Goal: Task Accomplishment & Management: Manage account settings

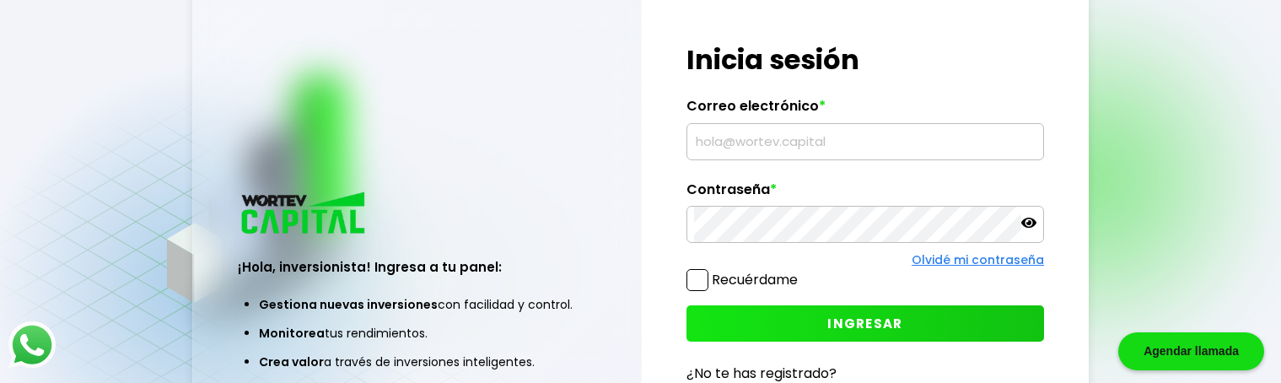
click at [778, 140] on input "text" at bounding box center [865, 141] width 343 height 35
type input "v"
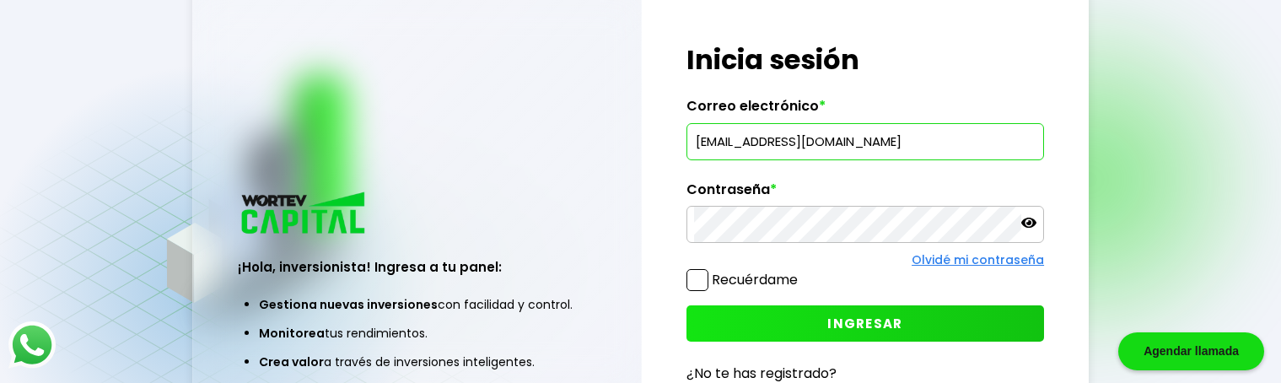
type input "[EMAIL_ADDRESS][DOMAIN_NAME]"
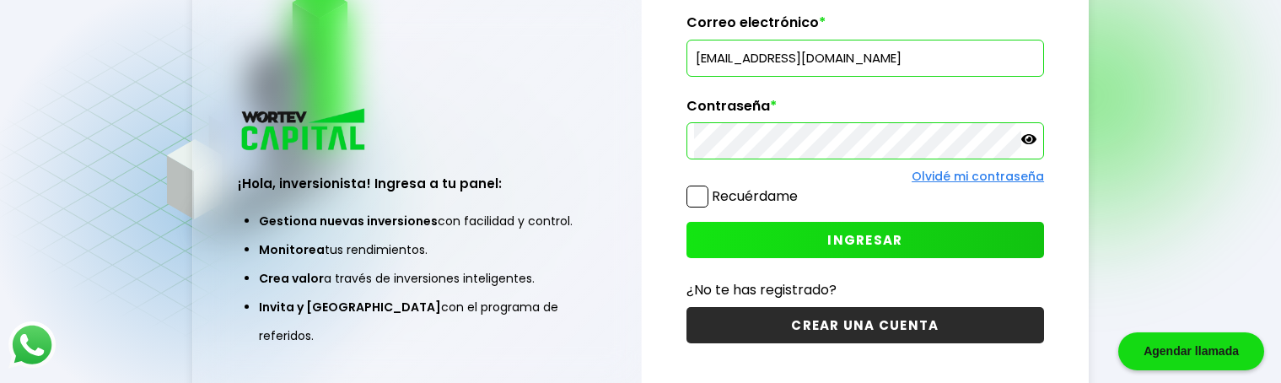
scroll to position [84, 0]
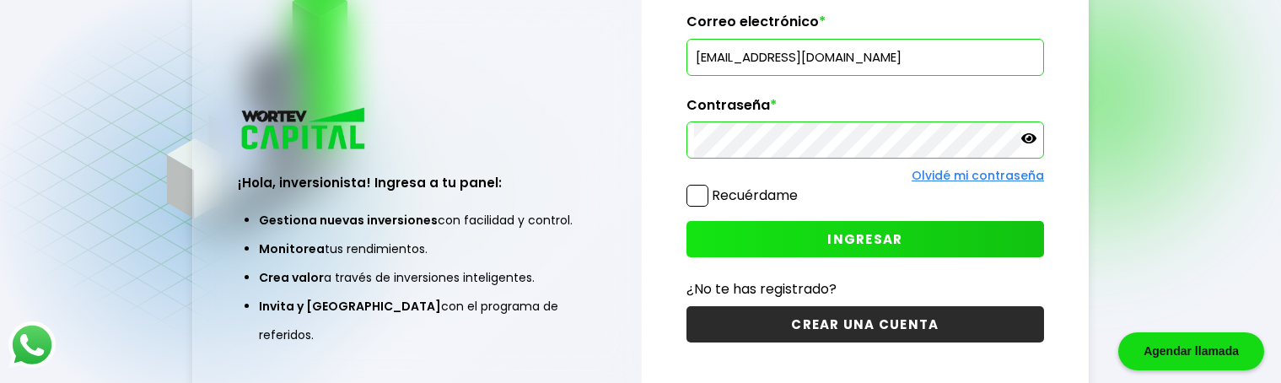
click at [875, 234] on span "INGRESAR" at bounding box center [865, 239] width 75 height 18
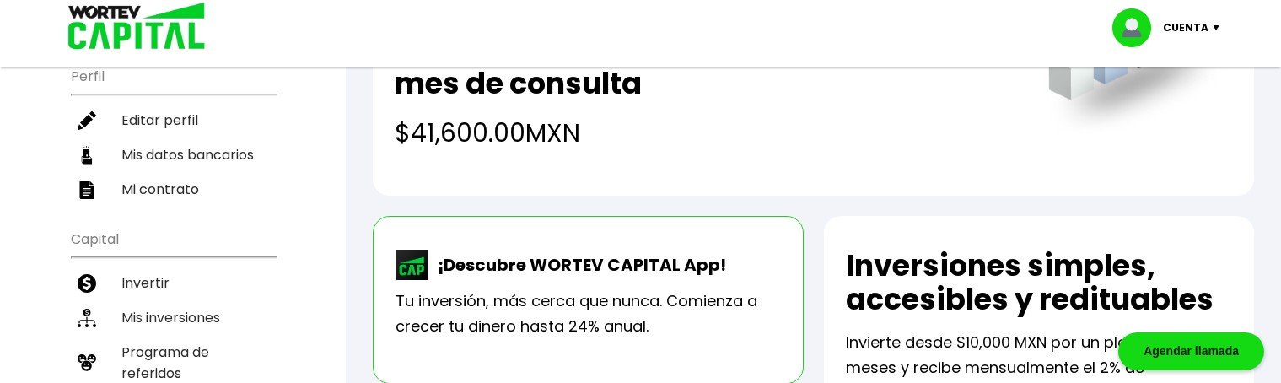
scroll to position [227, 0]
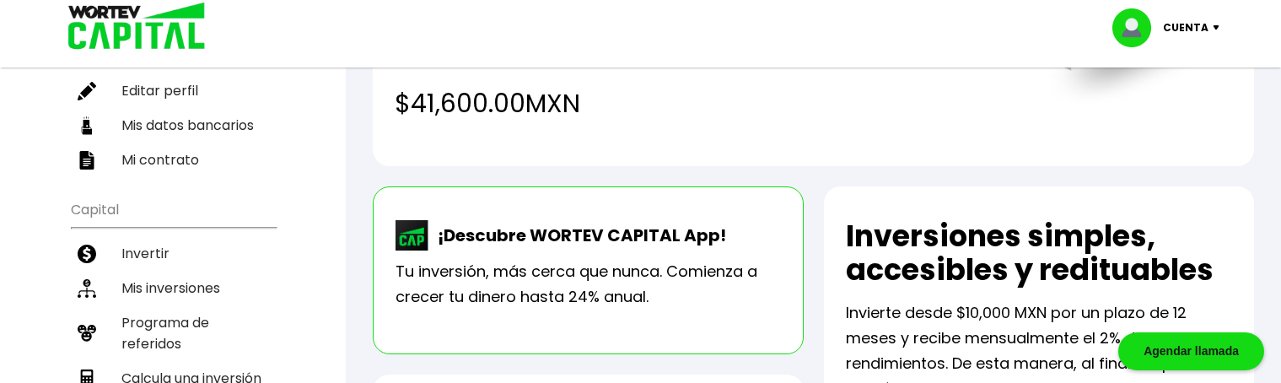
click at [189, 271] on li "Mis inversiones" at bounding box center [173, 288] width 205 height 35
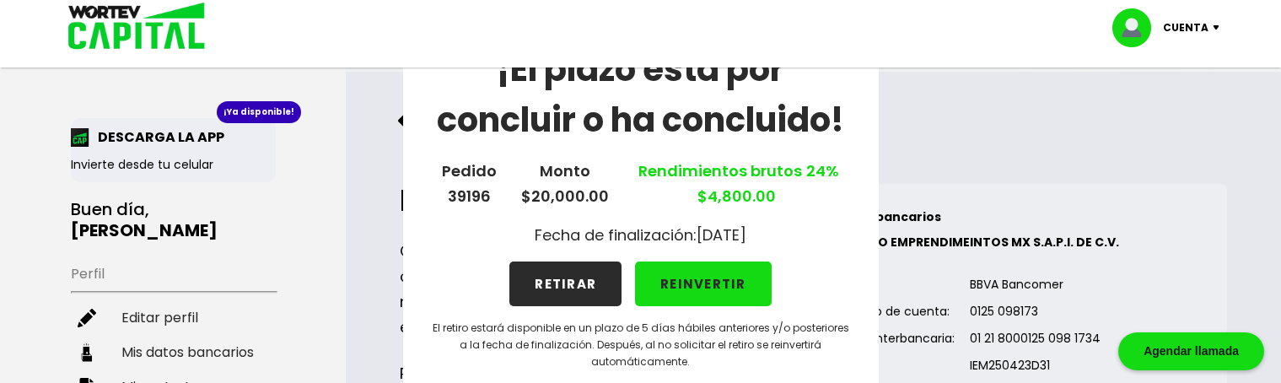
click at [593, 283] on button "RETIRAR" at bounding box center [566, 284] width 112 height 45
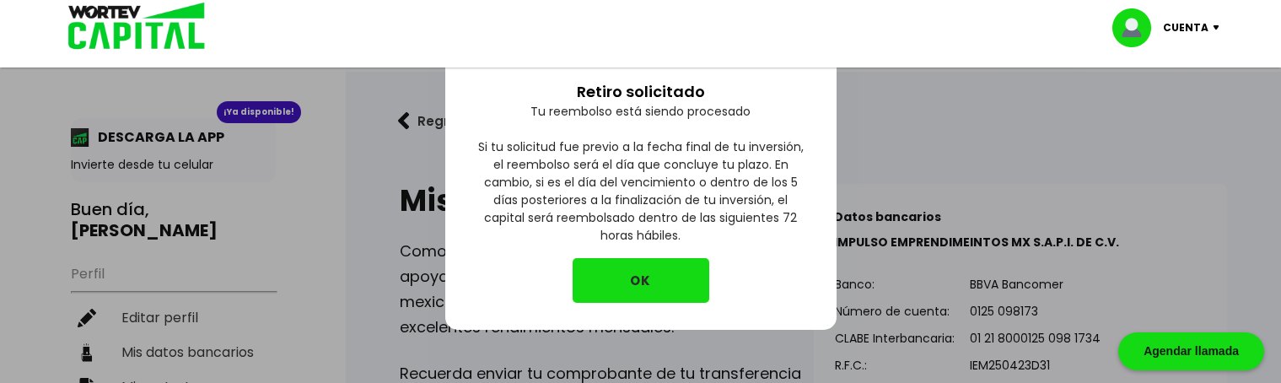
click at [656, 292] on button "OK" at bounding box center [641, 280] width 137 height 45
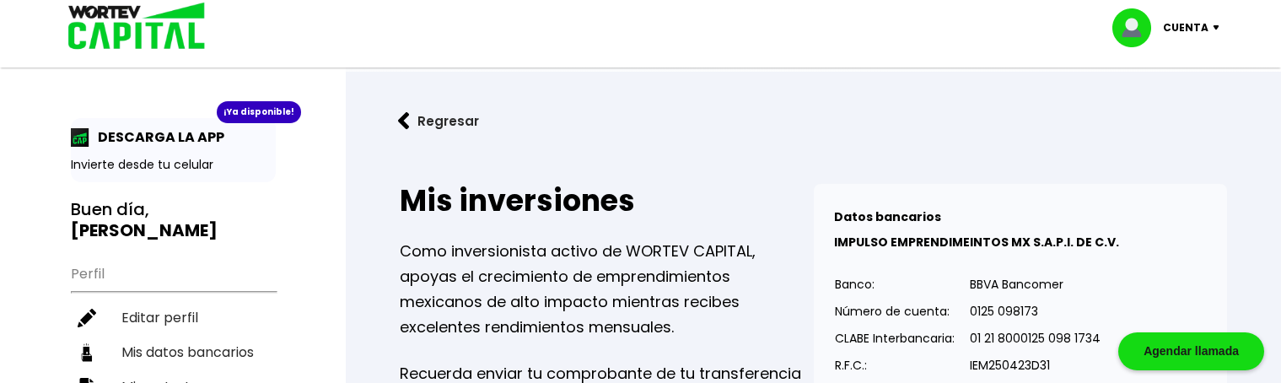
click at [1210, 29] on img at bounding box center [1220, 27] width 23 height 5
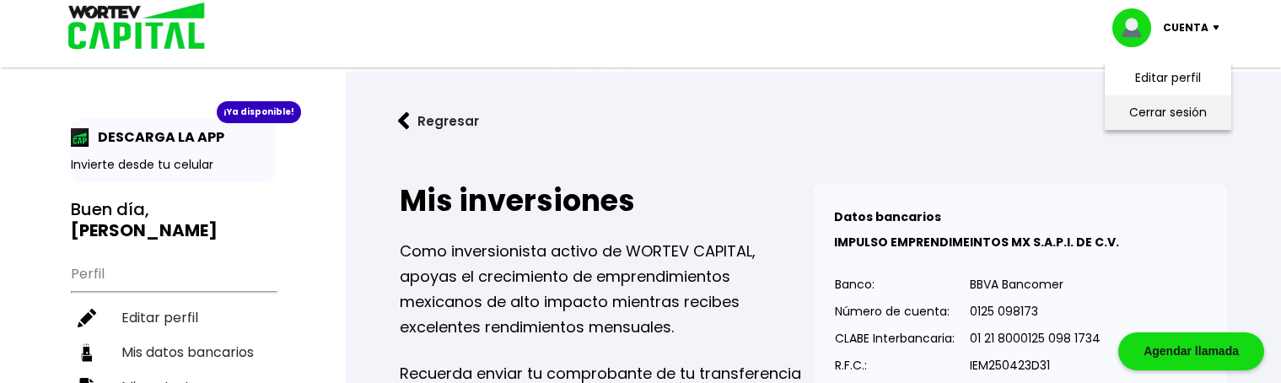
click at [1159, 112] on li "Cerrar sesión" at bounding box center [1168, 112] width 135 height 35
